Goal: Find specific page/section: Find specific page/section

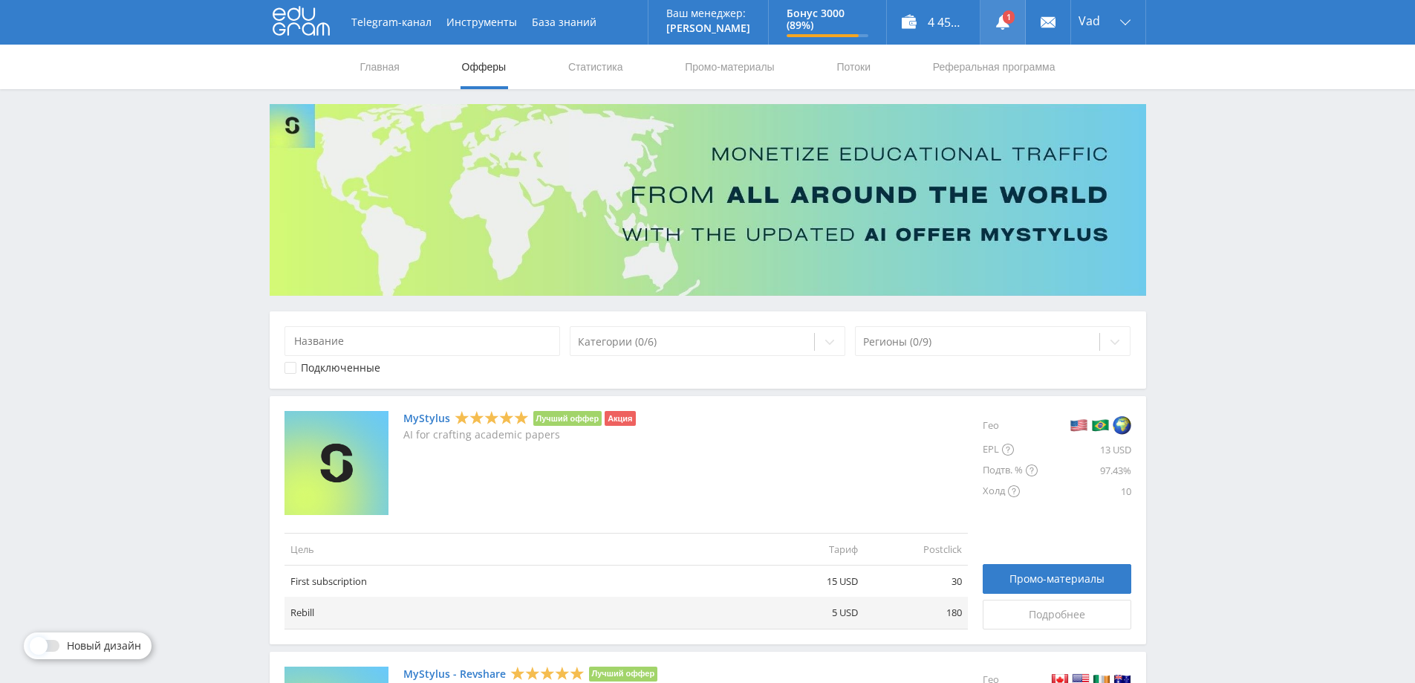
click at [998, 22] on icon at bounding box center [1002, 22] width 15 height 15
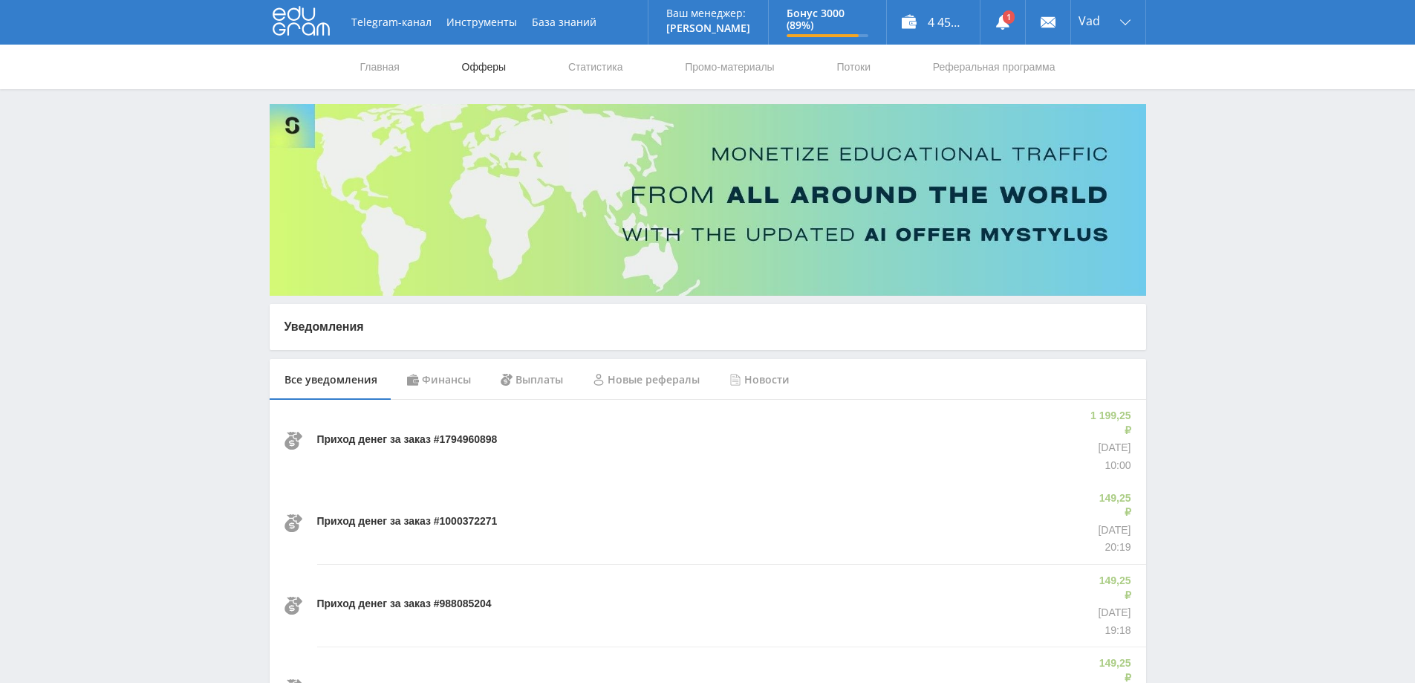
click at [498, 64] on link "Офферы" at bounding box center [484, 67] width 48 height 45
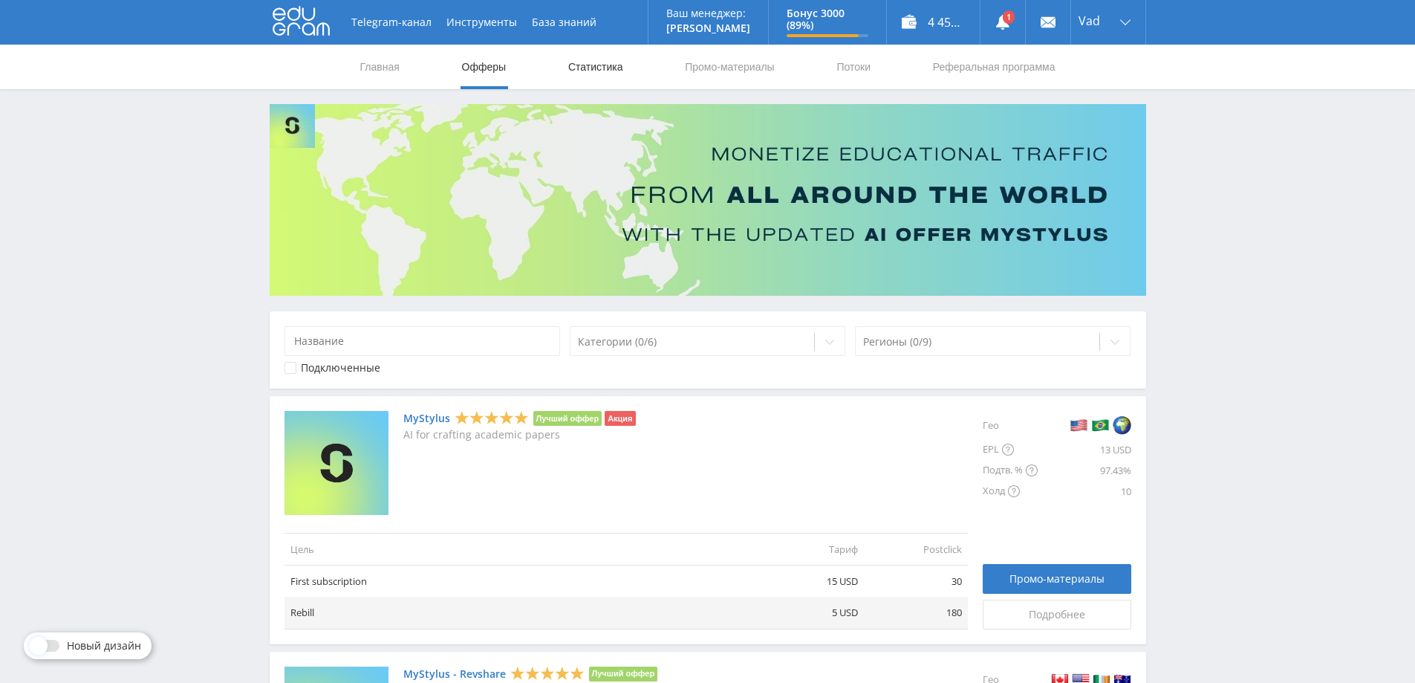
click at [593, 71] on link "Статистика" at bounding box center [596, 67] width 58 height 45
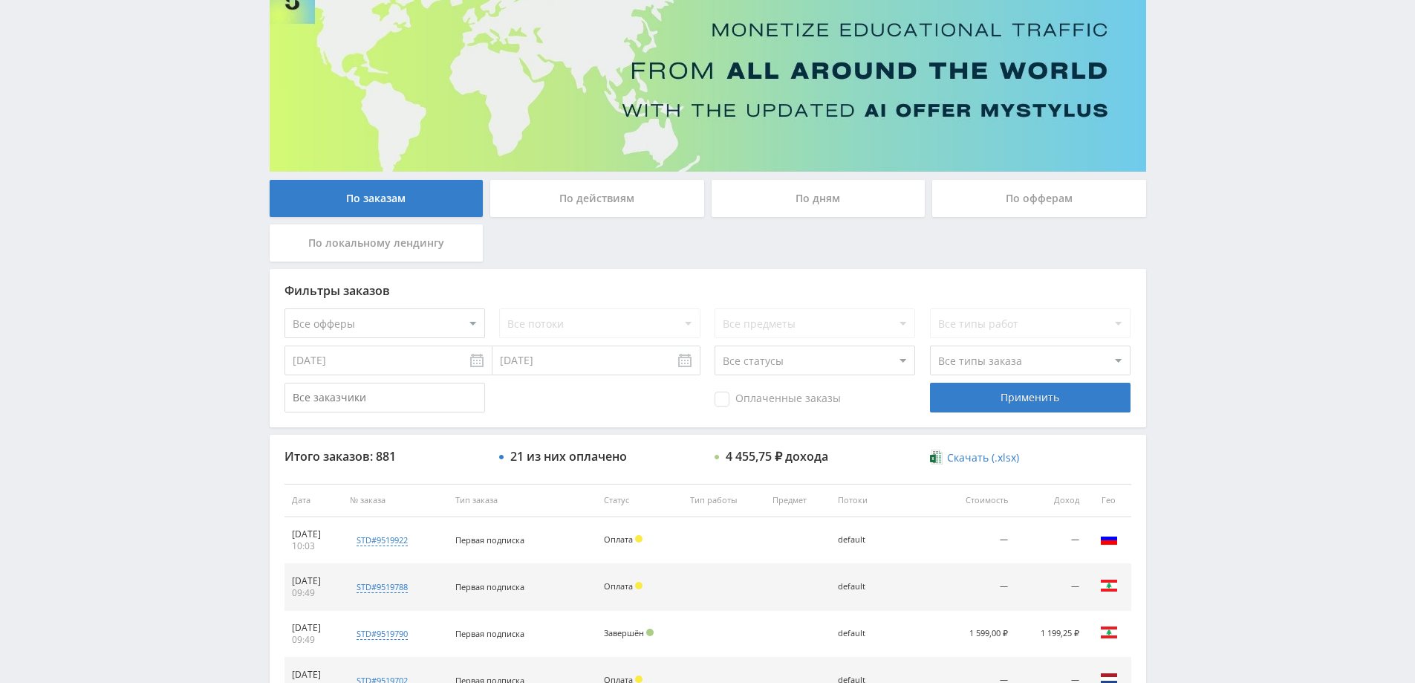
scroll to position [74, 0]
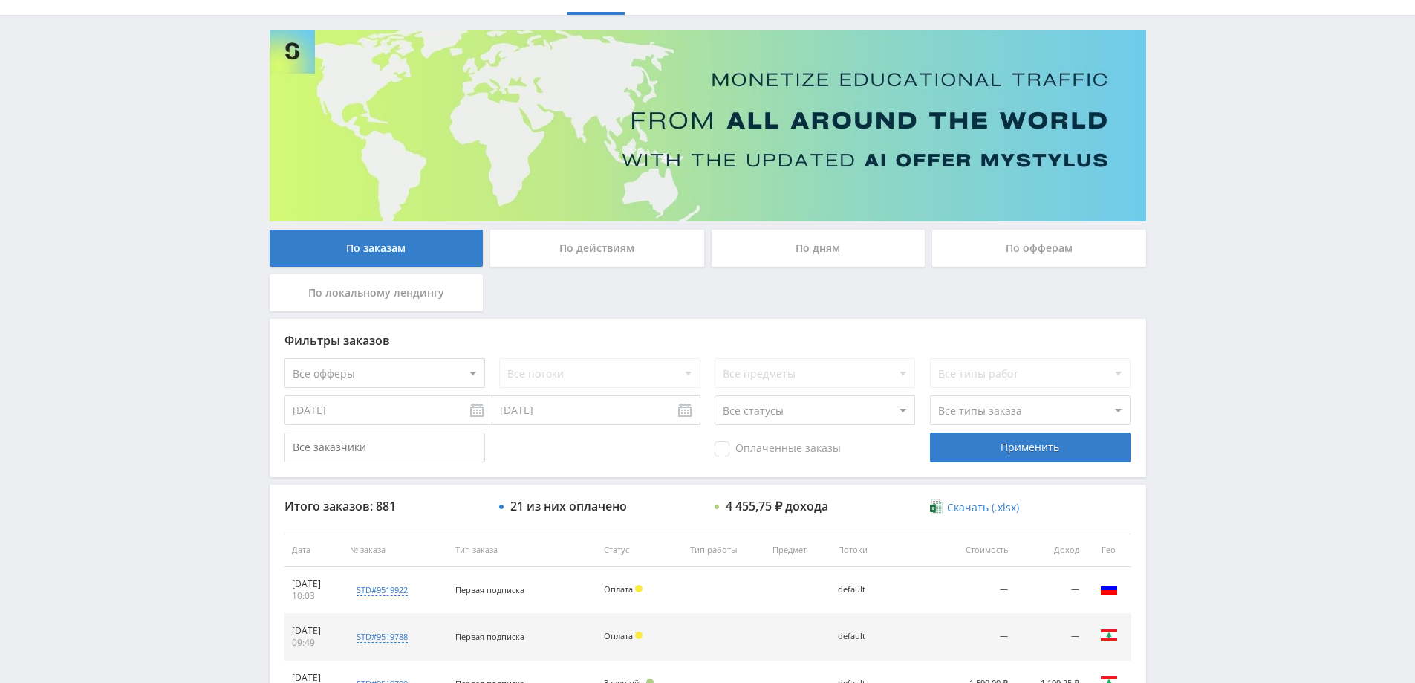
click at [597, 258] on div "По действиям" at bounding box center [597, 247] width 214 height 37
click at [0, 0] on input "По действиям" at bounding box center [0, 0] width 0 height 0
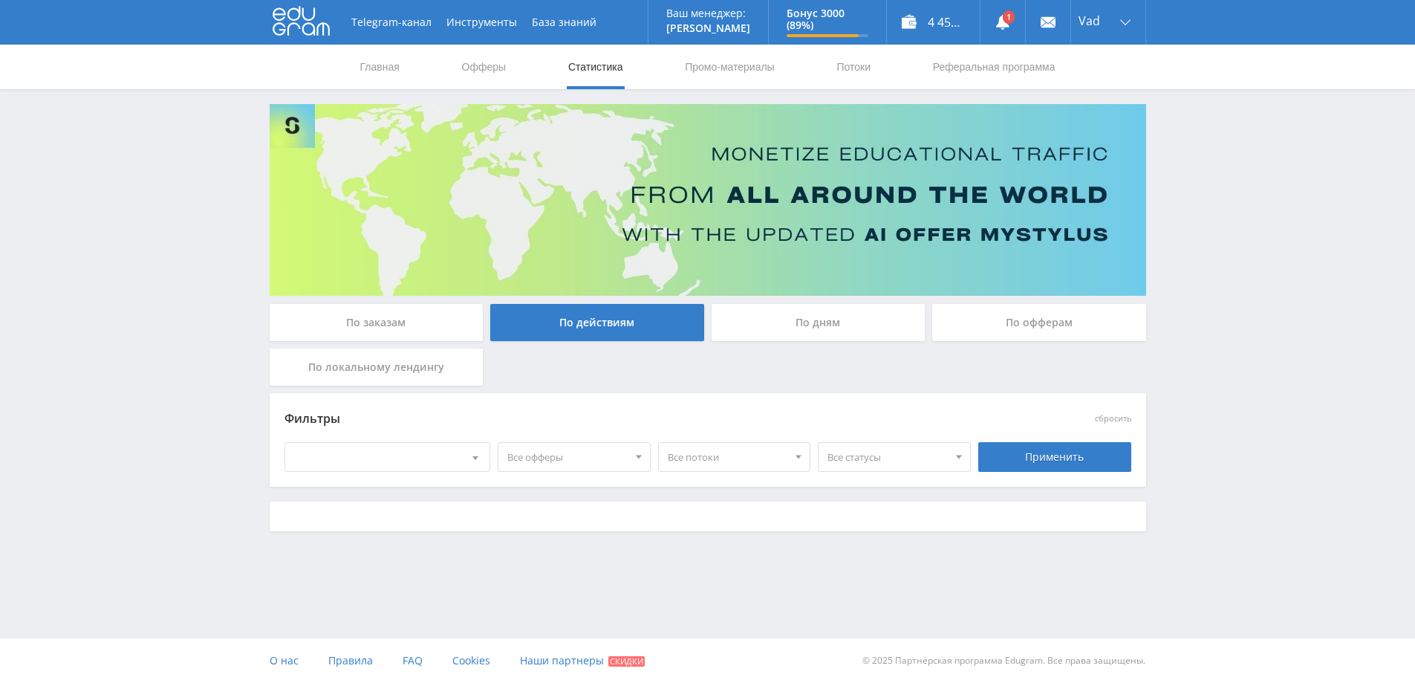
scroll to position [0, 0]
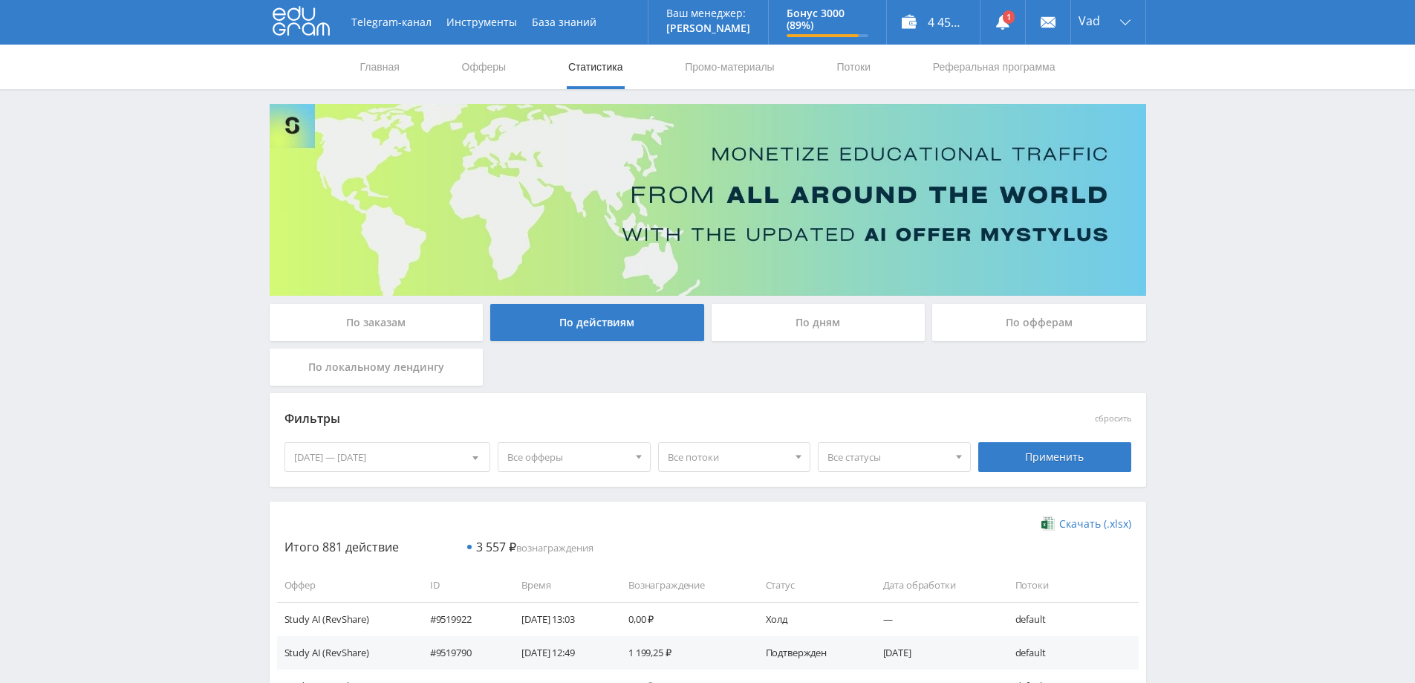
click at [802, 319] on div "По дням" at bounding box center [818, 322] width 214 height 37
click at [0, 0] on input "По дням" at bounding box center [0, 0] width 0 height 0
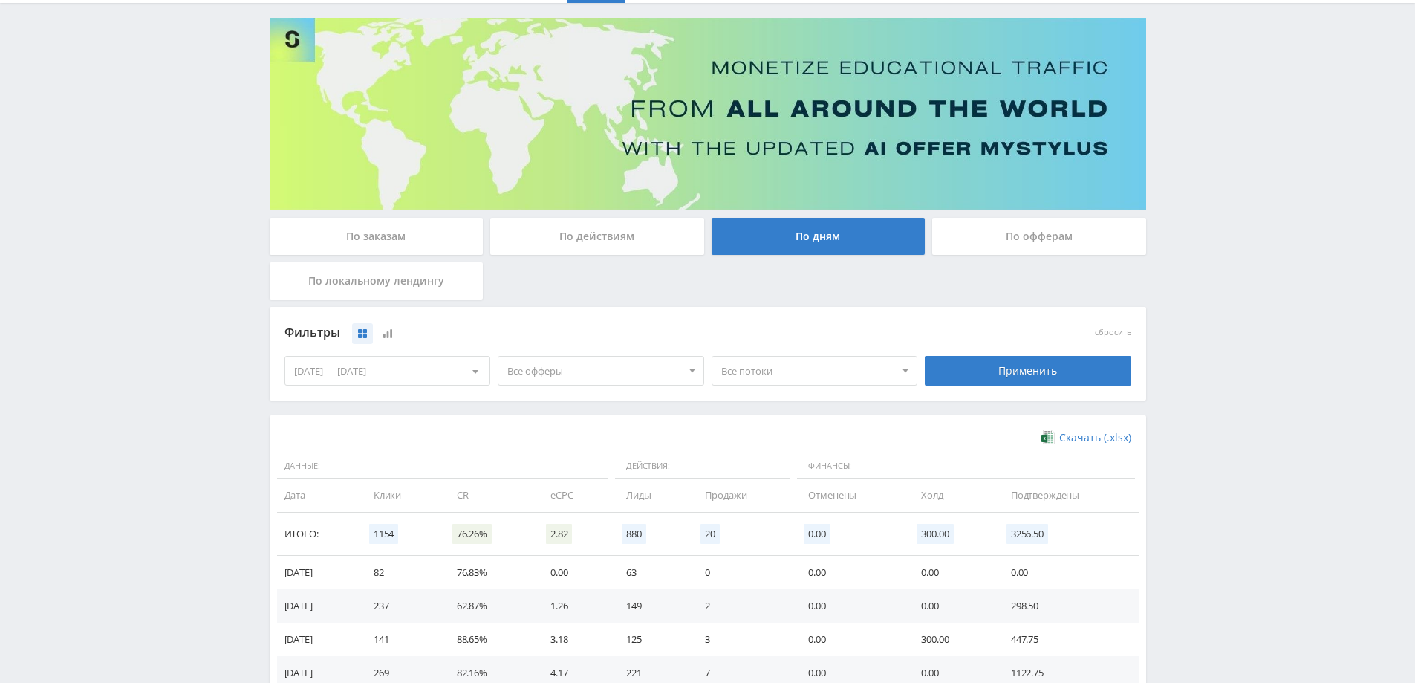
scroll to position [290, 0]
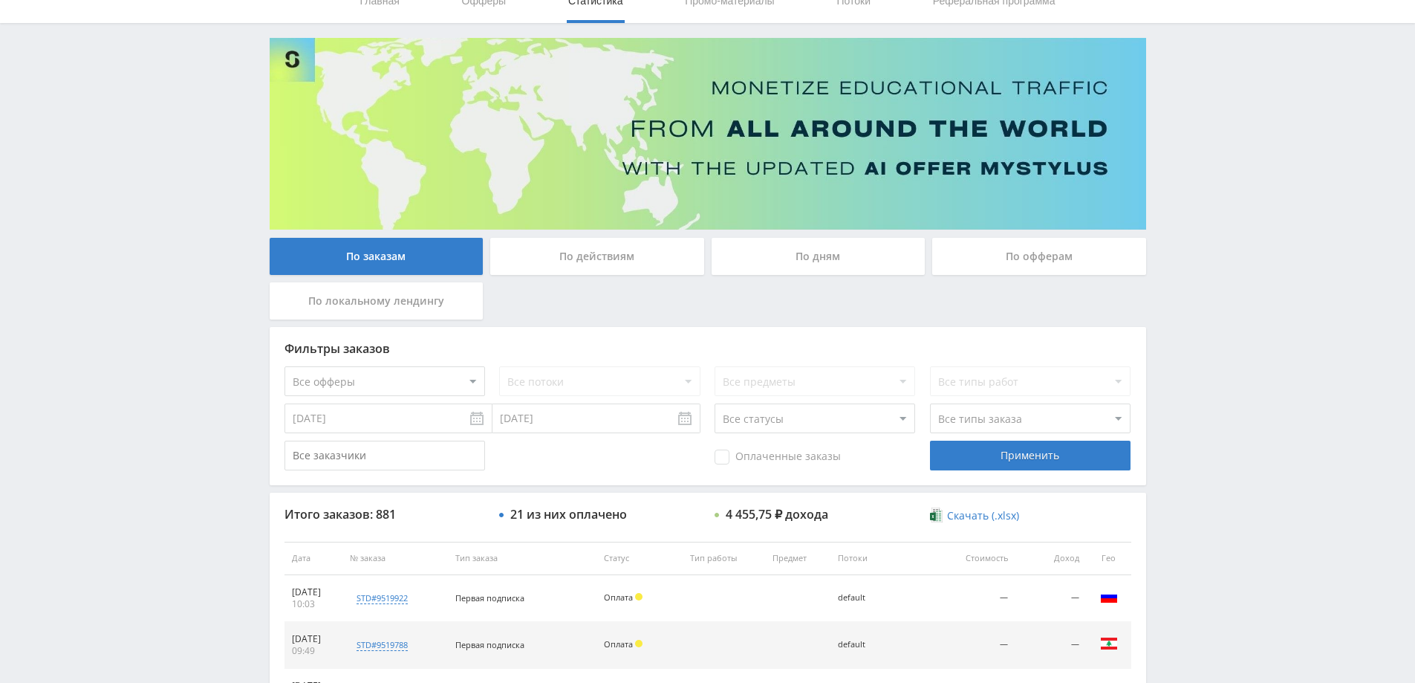
scroll to position [223, 0]
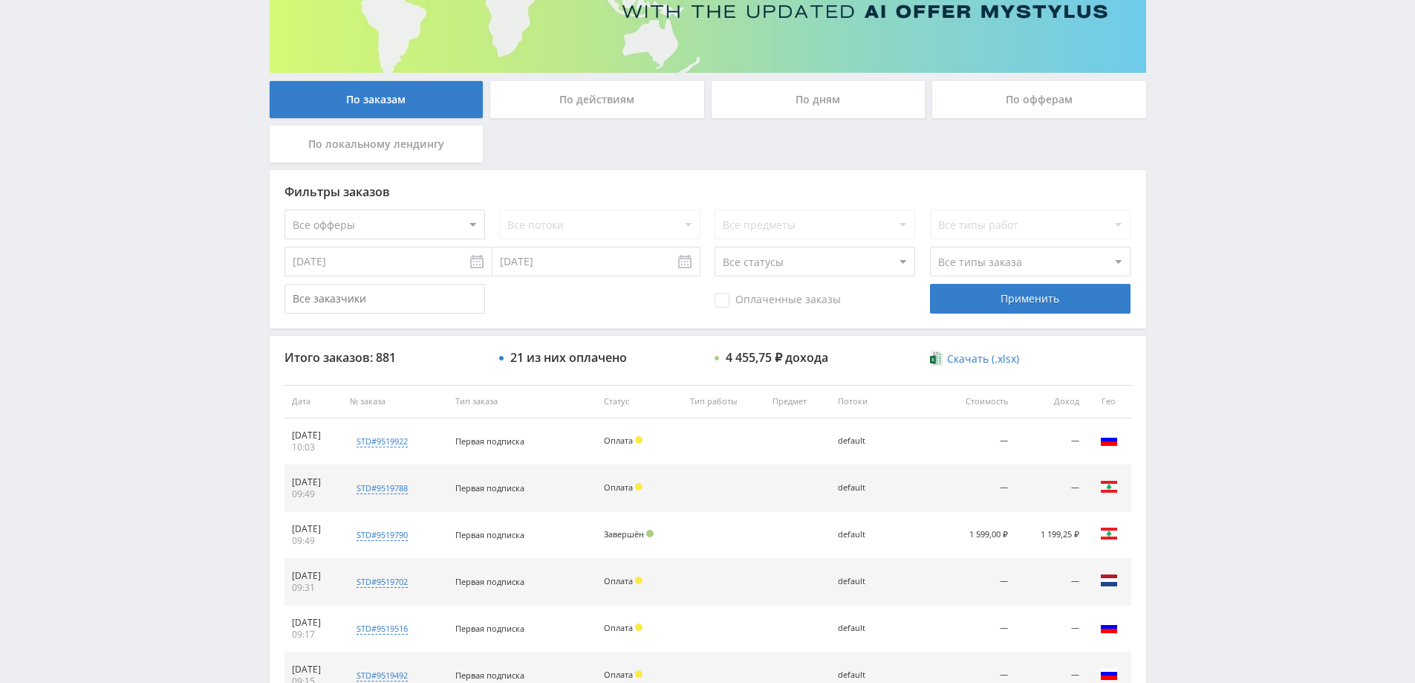
click at [847, 104] on div "По дням" at bounding box center [818, 99] width 214 height 37
click at [0, 0] on input "По дням" at bounding box center [0, 0] width 0 height 0
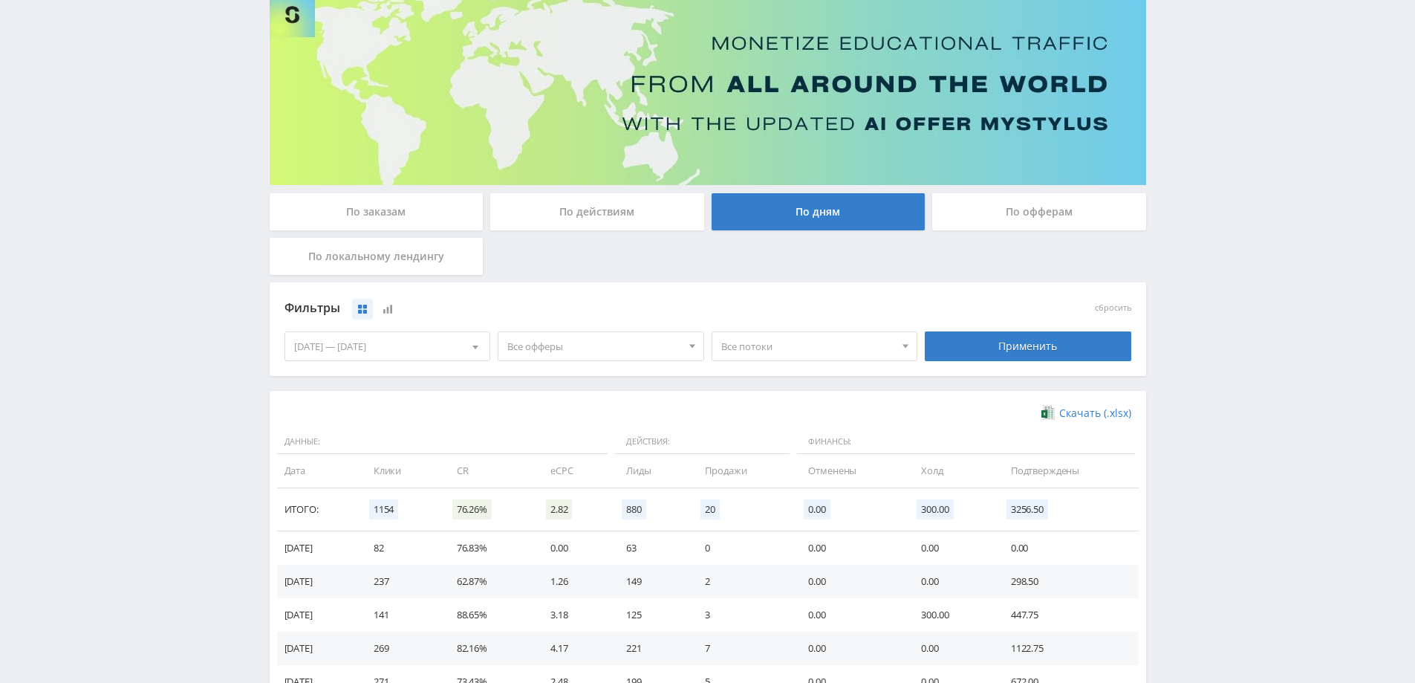
scroll to position [0, 0]
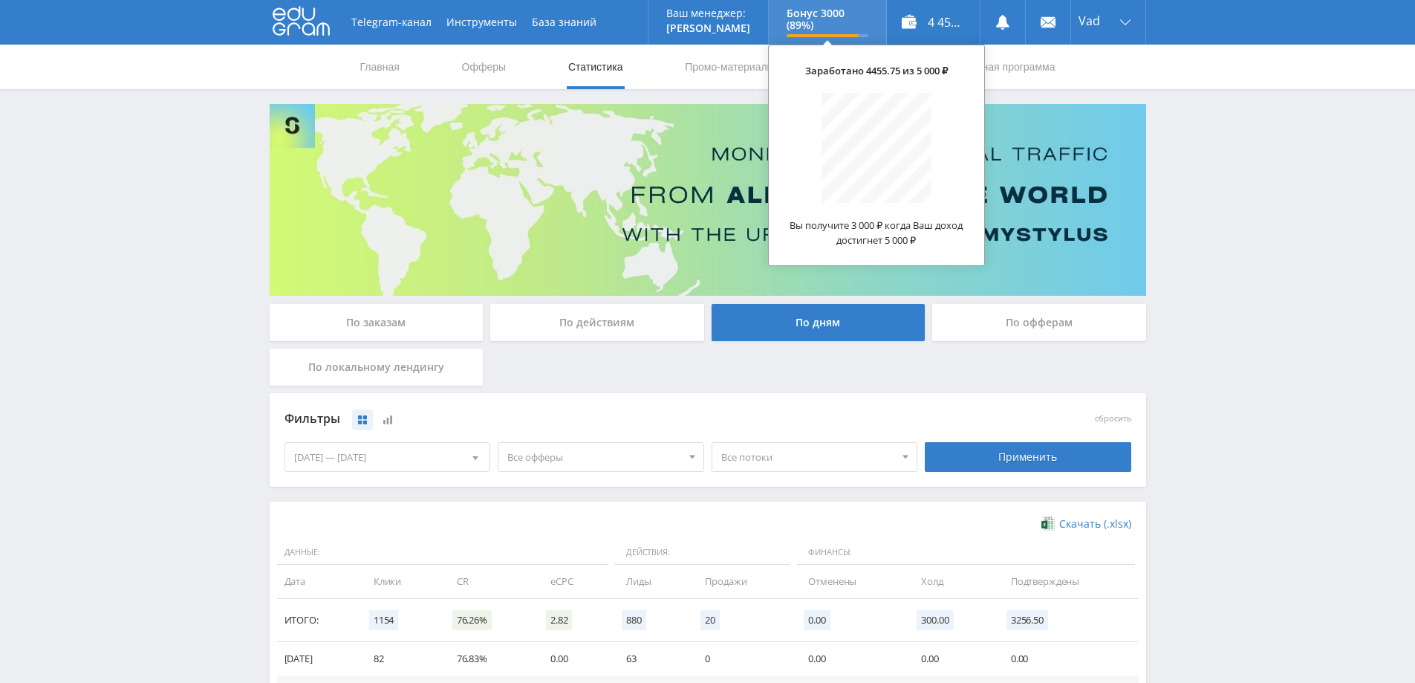
click at [835, 22] on p "Бонус 3000 (89%)" at bounding box center [827, 19] width 82 height 24
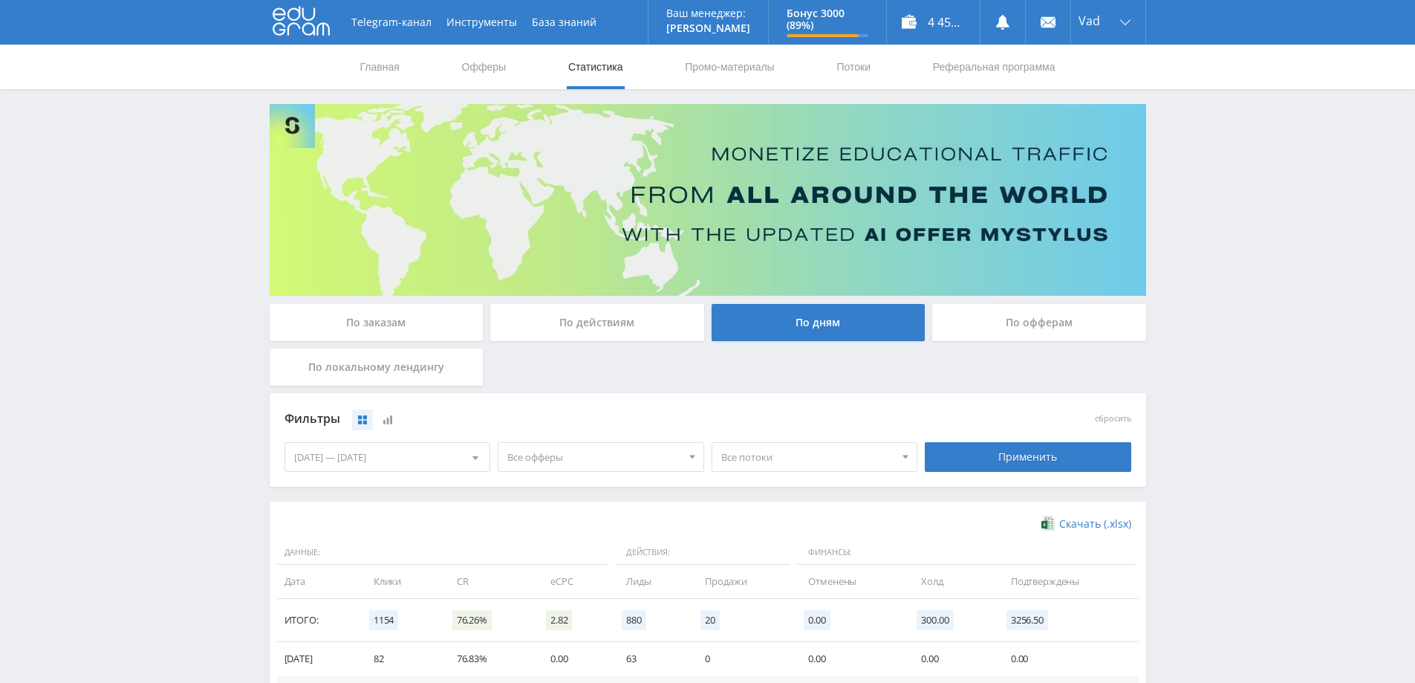
click at [1329, 229] on div "Telegram-канал Инструменты База знаний Ваш менеджер: [PERSON_NAME] Online @edug…" at bounding box center [707, 486] width 1415 height 972
